Goal: Task Accomplishment & Management: Complete application form

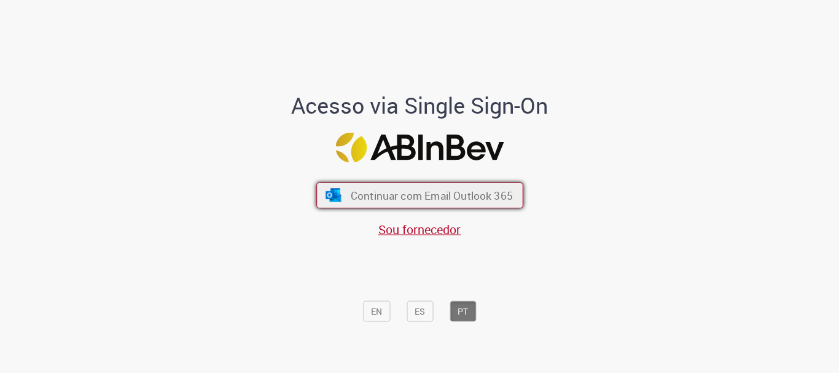
click at [406, 187] on button "Continuar com Email Outlook 365" at bounding box center [419, 195] width 207 height 26
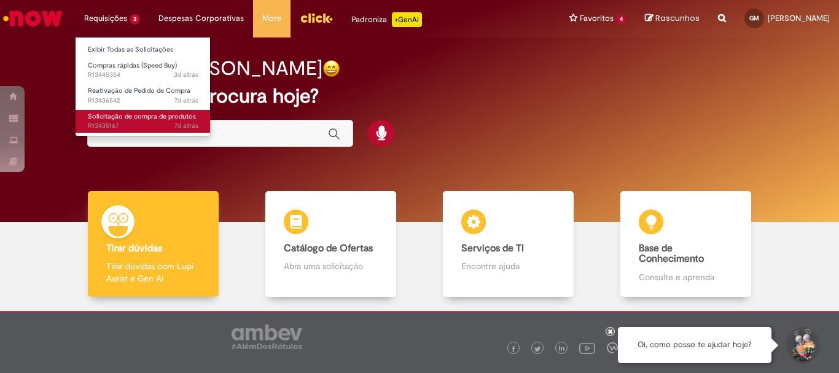
click at [147, 118] on span "Solicitação de compra de produtos" at bounding box center [142, 116] width 108 height 9
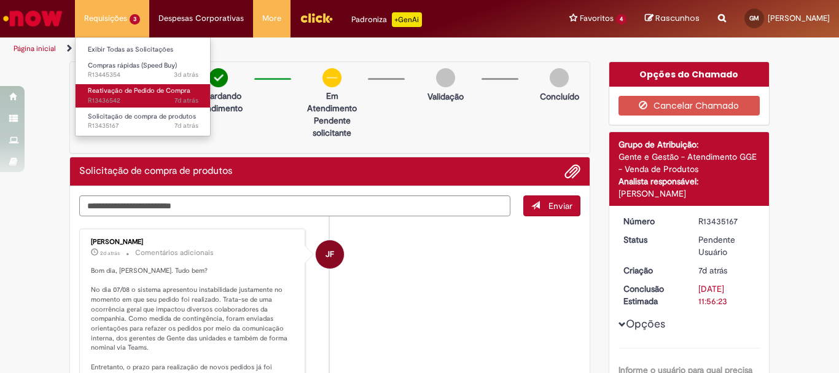
click at [135, 95] on span "Reativação de Pedido de Compra" at bounding box center [139, 90] width 103 height 9
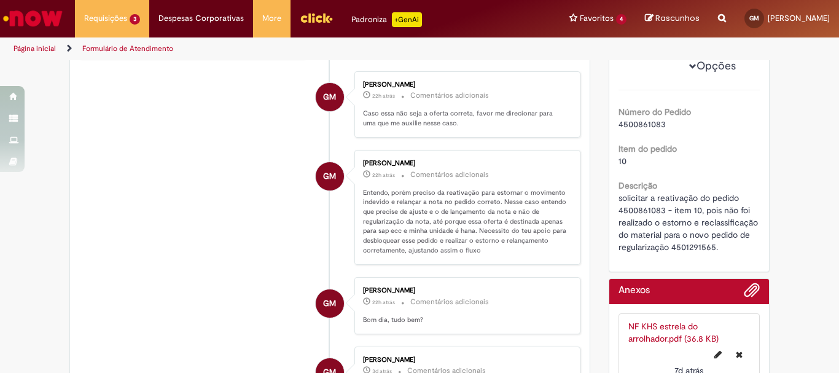
scroll to position [307, 0]
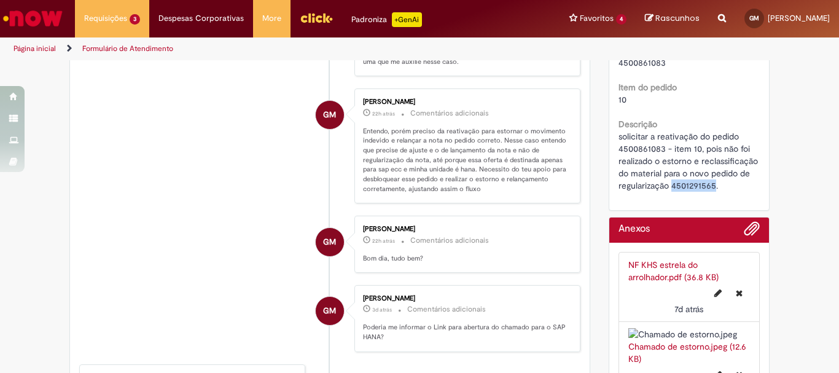
drag, startPoint x: 669, startPoint y: 198, endPoint x: 710, endPoint y: 196, distance: 41.2
click at [710, 191] on span "solicitar a reativação do pedido 4500861083 - item 10, pois não foi realizado o…" at bounding box center [690, 161] width 142 height 60
copy span "4501291565"
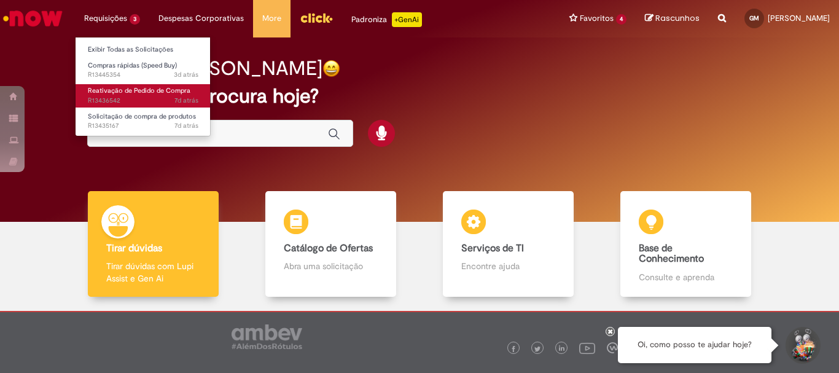
click at [136, 90] on span "Reativação de Pedido de Compra" at bounding box center [139, 90] width 103 height 9
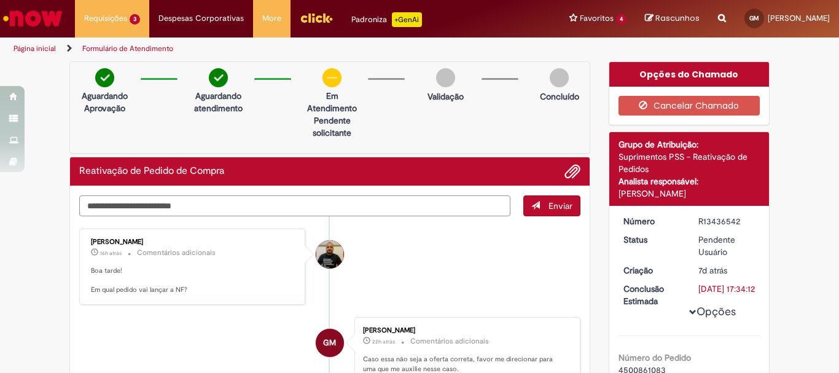
click at [449, 202] on textarea "Digite sua mensagem aqui..." at bounding box center [294, 205] width 431 height 21
click at [283, 204] on textarea "Digite sua mensagem aqui..." at bounding box center [294, 205] width 431 height 21
paste textarea "**********"
type textarea "*"
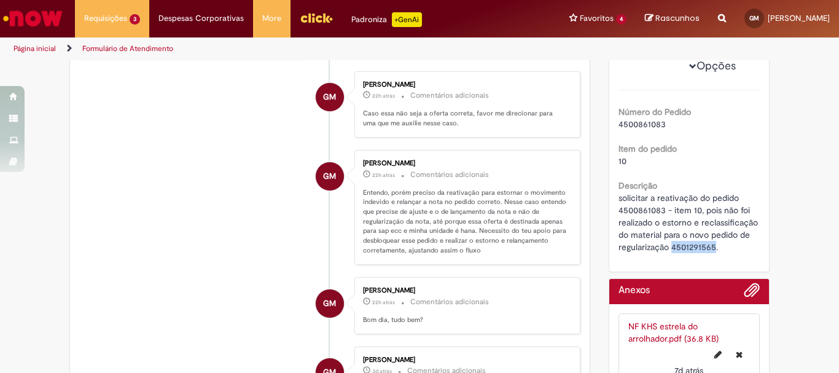
drag, startPoint x: 668, startPoint y: 259, endPoint x: 710, endPoint y: 257, distance: 41.8
click at [710, 253] on span "solicitar a reativação do pedido 4500861083 - item 10, pois não foi realizado o…" at bounding box center [690, 222] width 142 height 60
copy span "4501291565"
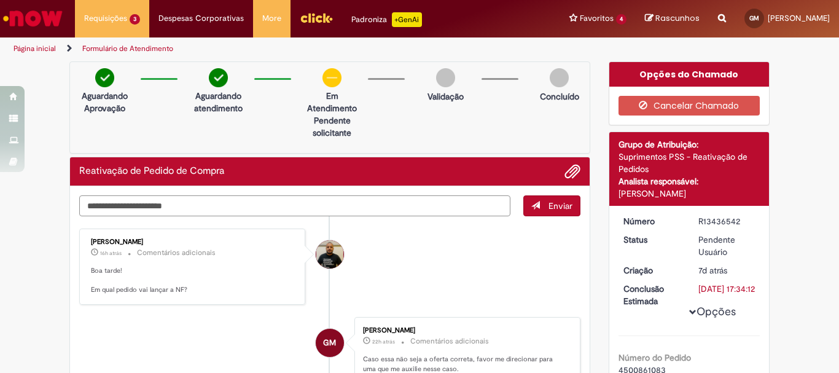
click at [201, 207] on textarea "**********" at bounding box center [294, 205] width 431 height 21
paste textarea "**********"
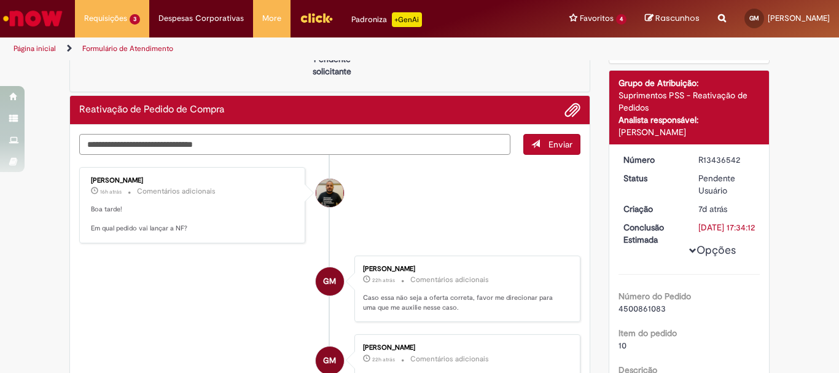
scroll to position [246, 0]
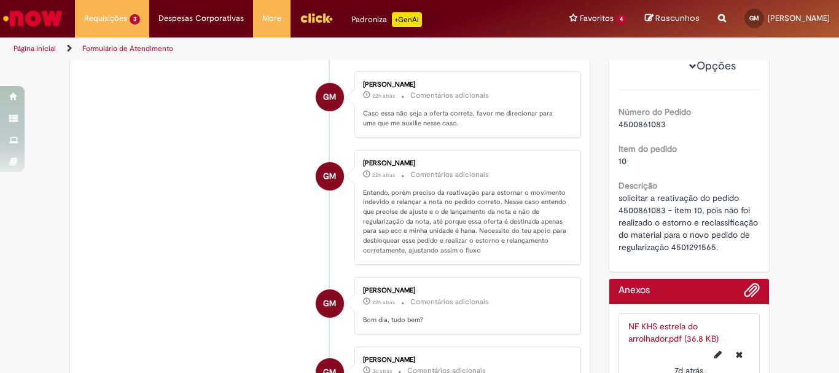
type textarea "**********"
click at [745, 298] on span "Adicionar anexos" at bounding box center [752, 290] width 15 height 15
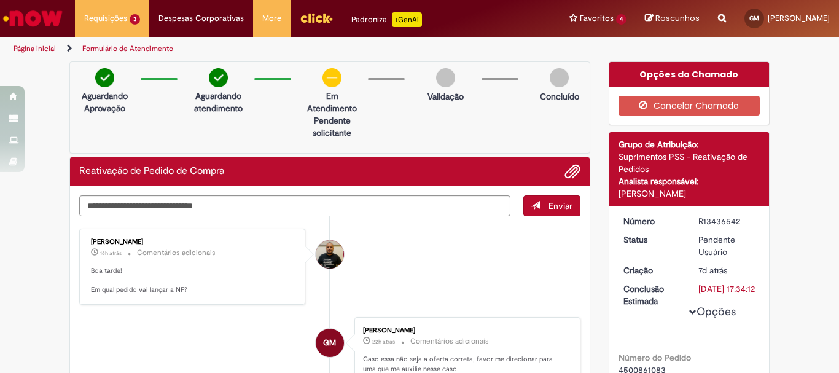
click at [539, 209] on button "Enviar" at bounding box center [551, 205] width 57 height 21
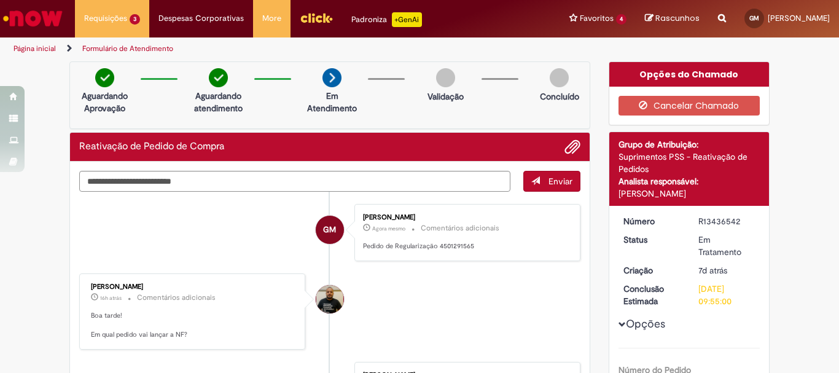
scroll to position [184, 0]
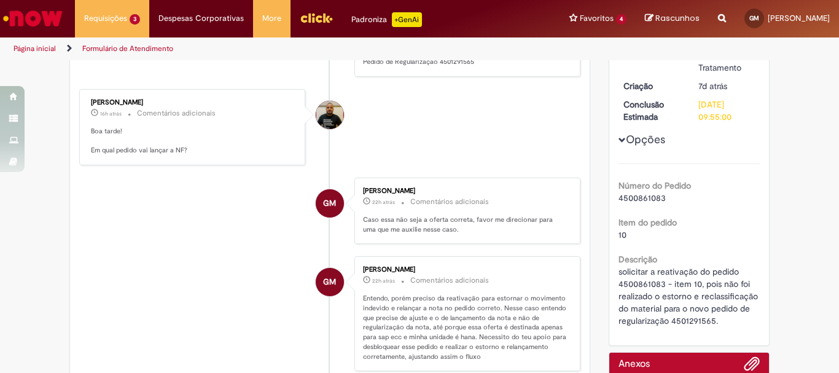
click at [752, 355] on div "Anexos" at bounding box center [690, 365] width 160 height 25
click at [750, 364] on span "Adicionar anexos" at bounding box center [752, 364] width 15 height 15
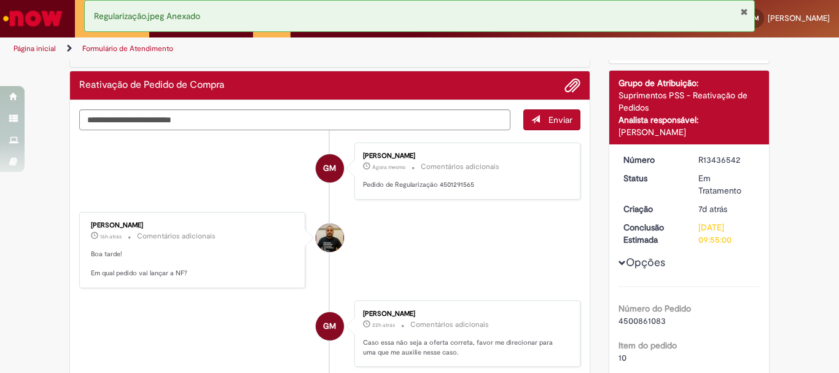
scroll to position [0, 0]
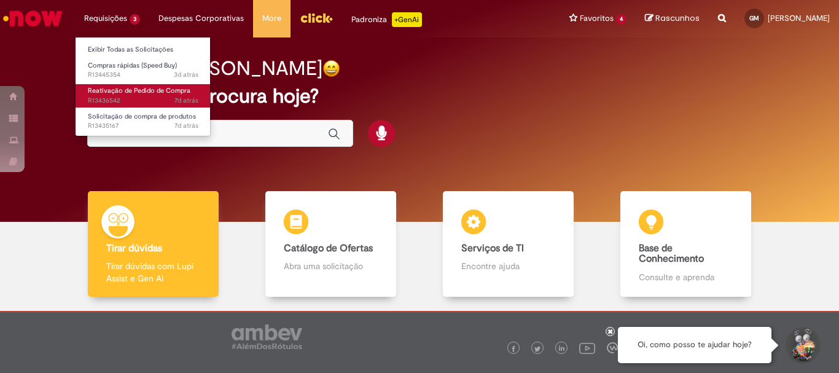
click at [149, 88] on span "Reativação de Pedido de Compra" at bounding box center [139, 90] width 103 height 9
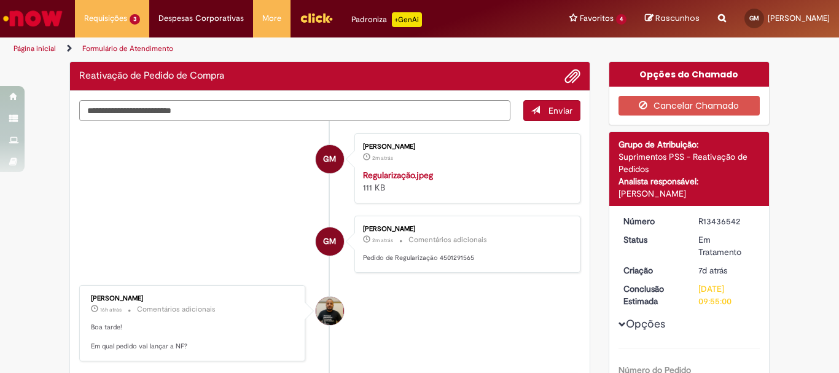
click at [395, 115] on textarea "Digite sua mensagem aqui..." at bounding box center [294, 110] width 431 height 21
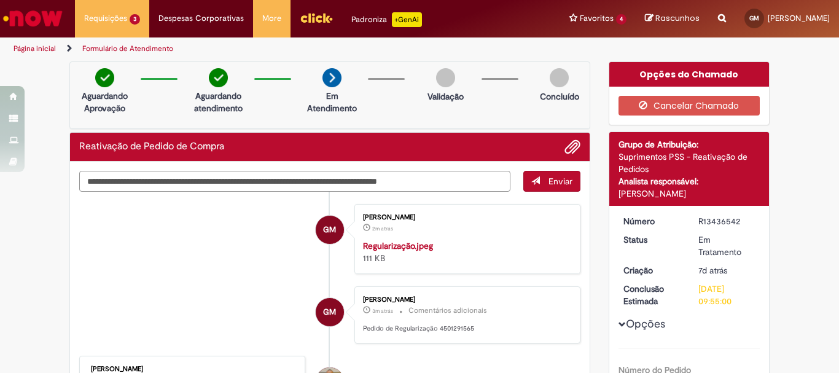
type textarea "**********"
click at [531, 181] on span "submit" at bounding box center [535, 180] width 9 height 9
